Goal: Information Seeking & Learning: Learn about a topic

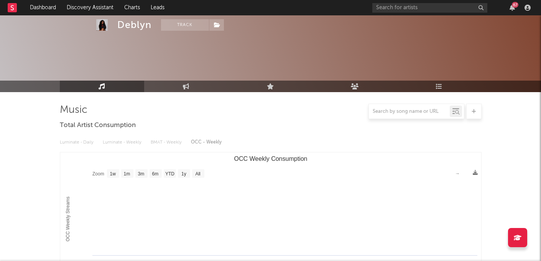
select select "1w"
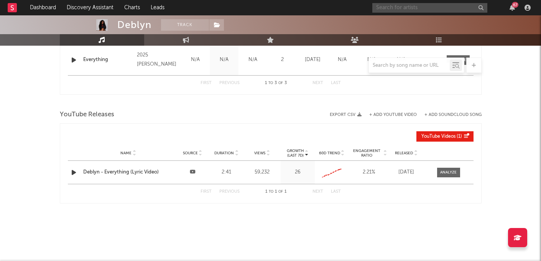
click at [441, 10] on input "text" at bounding box center [429, 8] width 115 height 10
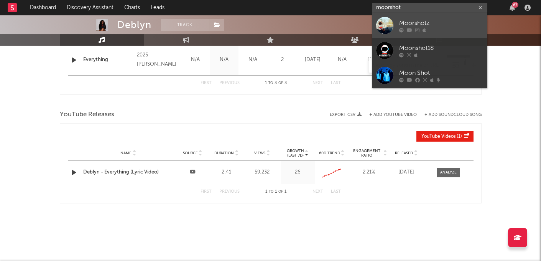
type input "moorshot"
click at [466, 26] on div "Moorshotz" at bounding box center [441, 22] width 84 height 9
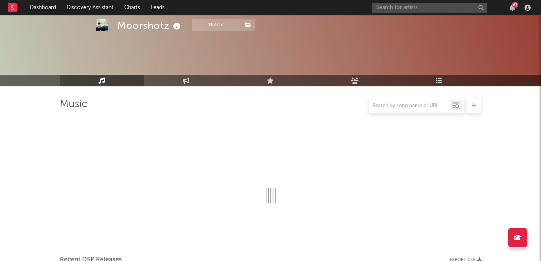
scroll to position [400, 0]
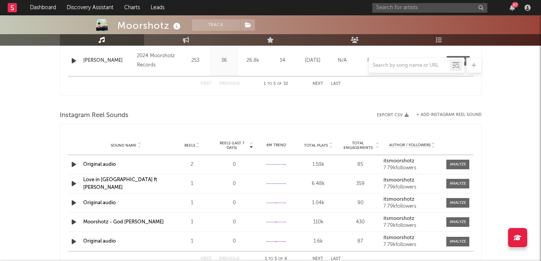
select select "1w"
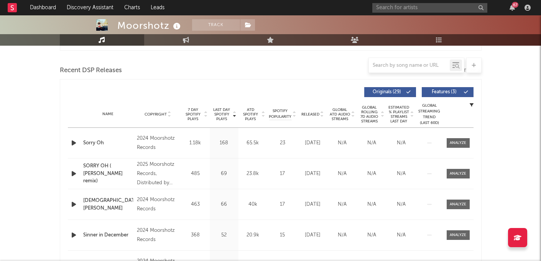
scroll to position [0, 0]
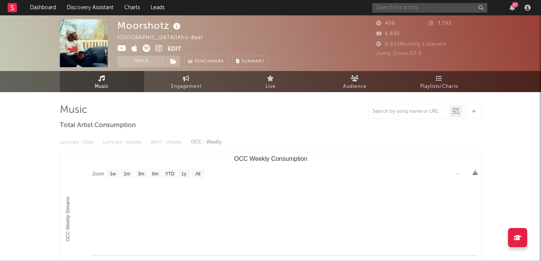
click at [402, 10] on input "text" at bounding box center [429, 8] width 115 height 10
click at [404, 3] on input "tiimie" at bounding box center [429, 8] width 115 height 10
click at [414, 7] on input "tiimie" at bounding box center [429, 8] width 115 height 10
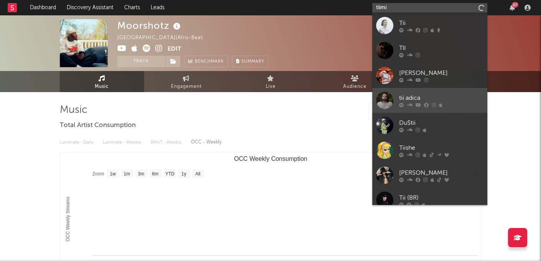
type input "tiimie"
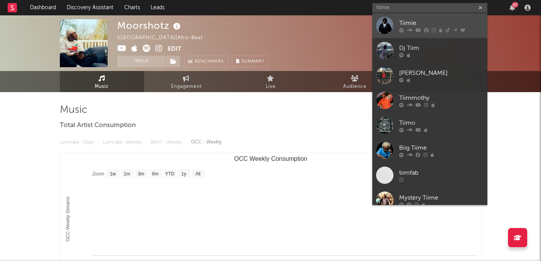
click at [416, 28] on icon at bounding box center [418, 30] width 5 height 5
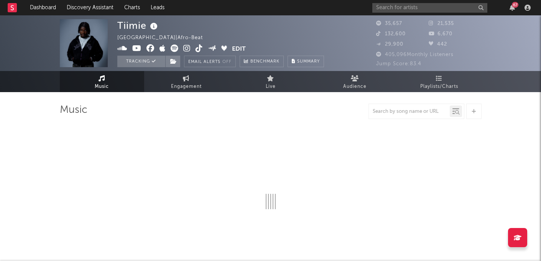
select select "6m"
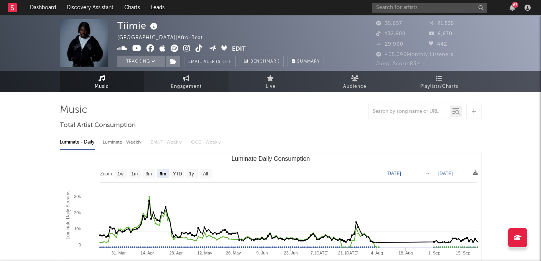
click at [194, 84] on span "Engagement" at bounding box center [186, 86] width 31 height 9
select select "1w"
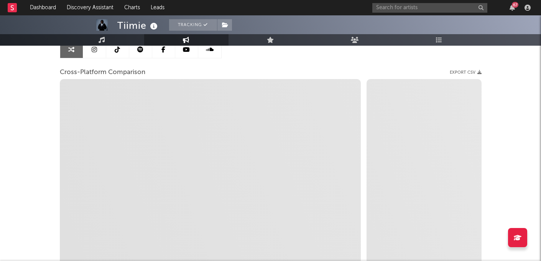
scroll to position [92, 0]
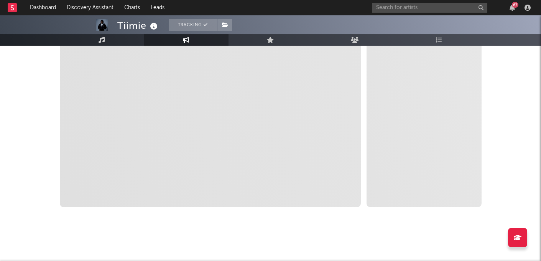
select select "1m"
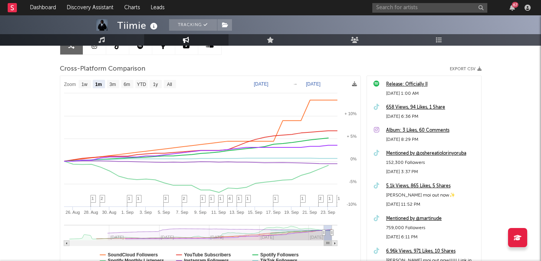
scroll to position [0, 0]
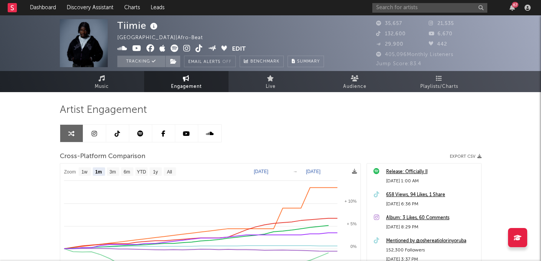
click at [123, 136] on link at bounding box center [117, 133] width 23 height 17
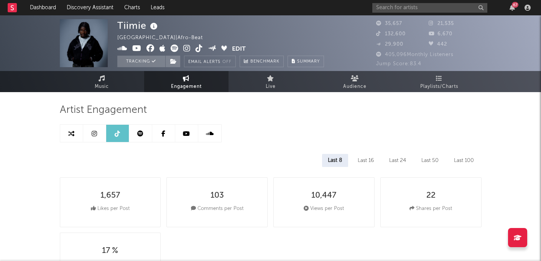
select select "6m"
click at [156, 25] on icon at bounding box center [153, 26] width 11 height 11
